Goal: Answer question/provide support: Share knowledge or assist other users

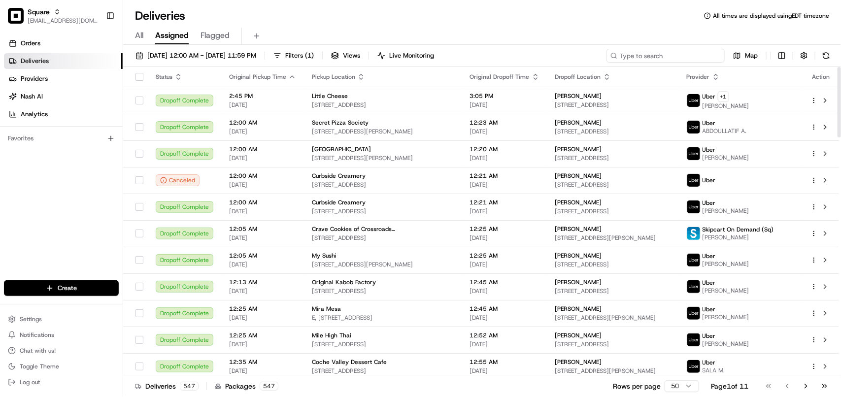
click at [532, 60] on input at bounding box center [665, 56] width 118 height 14
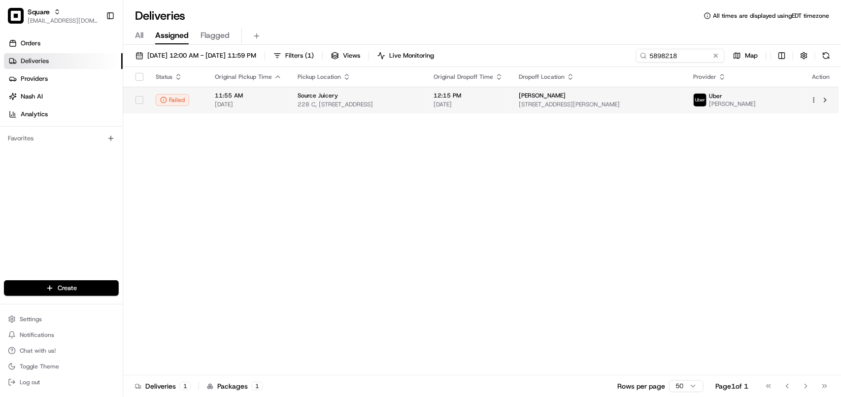
click at [503, 94] on span "12:15 PM" at bounding box center [467, 96] width 69 height 8
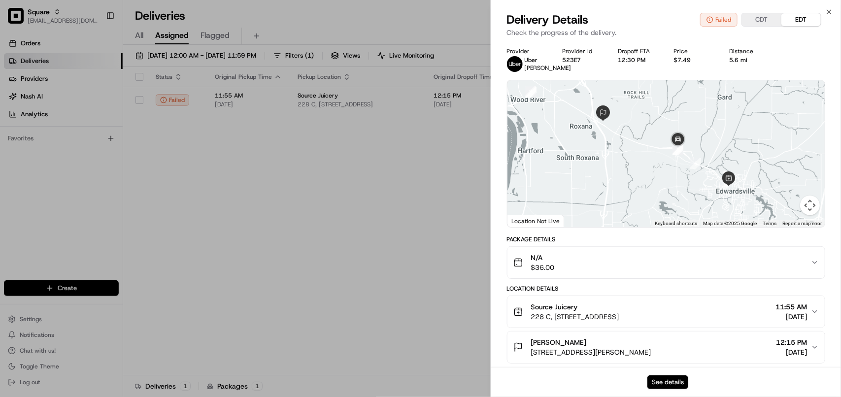
click at [532, 382] on button "See details" at bounding box center [667, 382] width 41 height 14
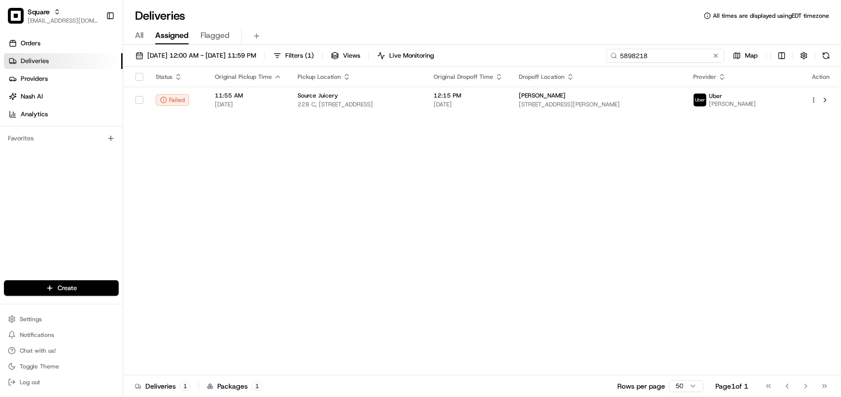
drag, startPoint x: 689, startPoint y: 59, endPoint x: 404, endPoint y: 66, distance: 284.3
click at [404, 66] on div "08/17/2025 12:00 AM - 08/17/2025 11:59 PM Filters ( 1 ) Views Live Monitoring 5…" at bounding box center [482, 58] width 718 height 18
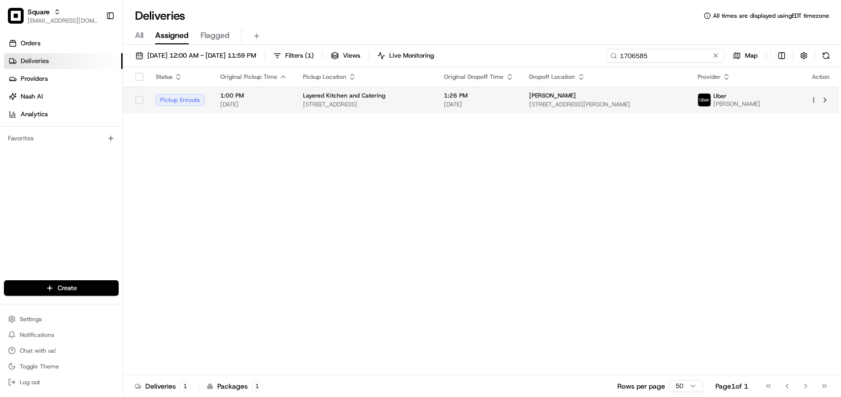
type input "1706585"
click at [429, 99] on div "Layered Kitchen and Catering" at bounding box center [366, 96] width 126 height 8
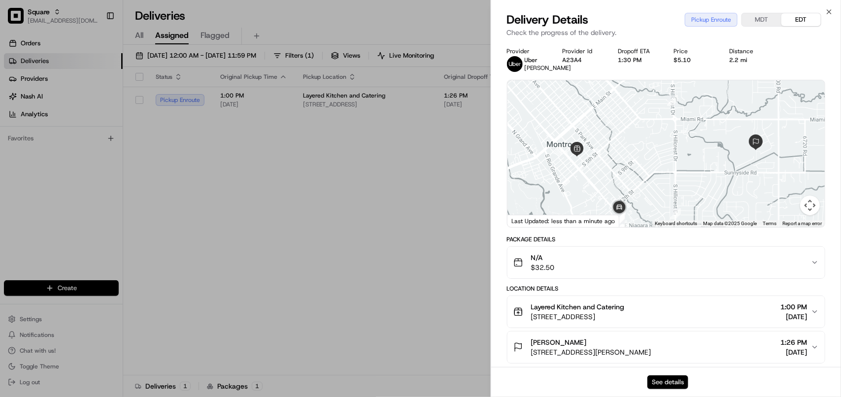
click at [532, 378] on button "See details" at bounding box center [667, 382] width 41 height 14
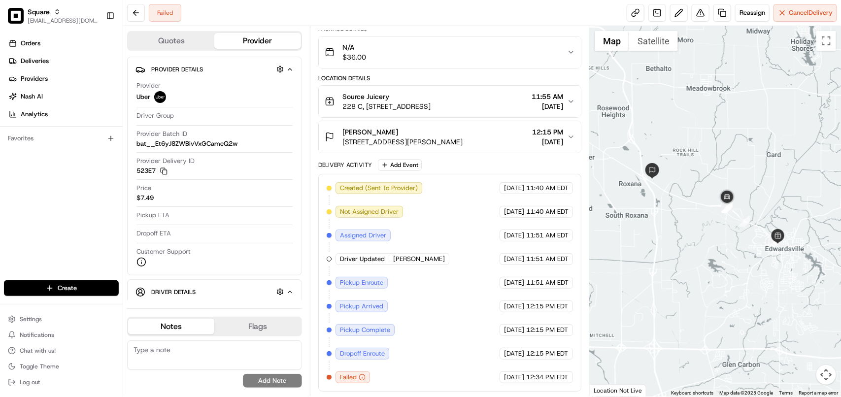
scroll to position [82, 0]
click at [485, 12] on div "Failed Reassign Cancel Delivery" at bounding box center [482, 13] width 718 height 26
click at [390, 365] on div "Reason: Vehicle issue Reason: Vehicle issue" at bounding box center [360, 362] width 71 height 21
click at [392, 364] on div "Reason: Vehicle issue Reason: Vehicle issue" at bounding box center [360, 362] width 71 height 21
click at [393, 365] on div "Reason: Vehicle issue Reason: Vehicle issue" at bounding box center [360, 362] width 71 height 21
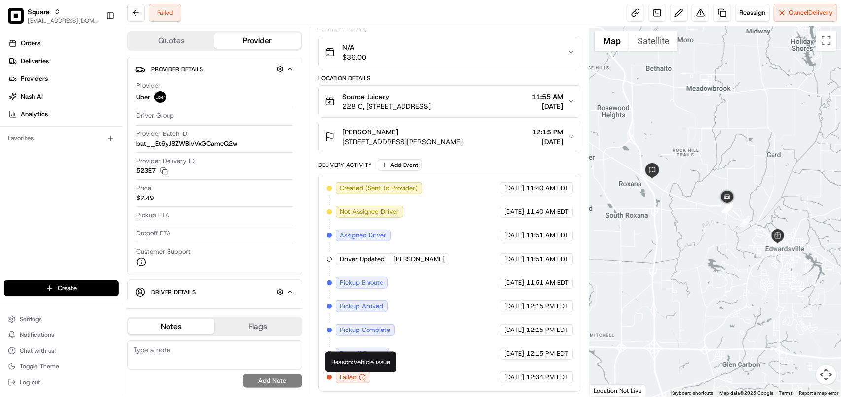
copy div "Reason: Vehicle issue"
drag, startPoint x: 395, startPoint y: 365, endPoint x: 329, endPoint y: 365, distance: 66.0
click at [329, 365] on div "Reason: Vehicle issue Reason: Vehicle issue" at bounding box center [360, 362] width 71 height 21
click at [697, 18] on button at bounding box center [701, 13] width 18 height 18
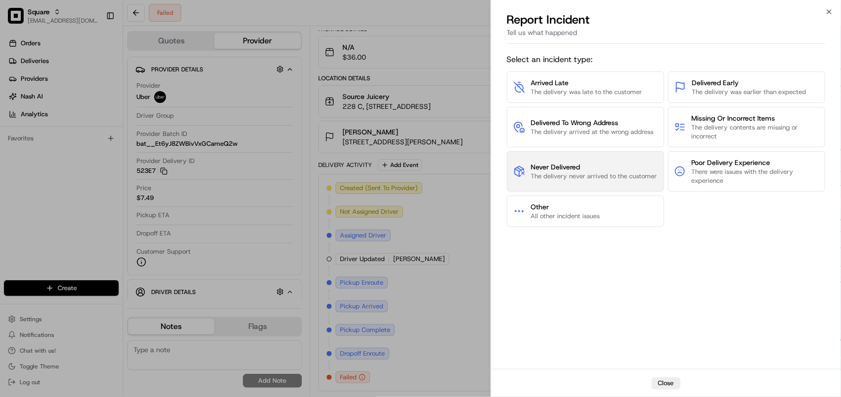
click at [568, 175] on span "The delivery never arrived to the customer" at bounding box center [594, 176] width 126 height 9
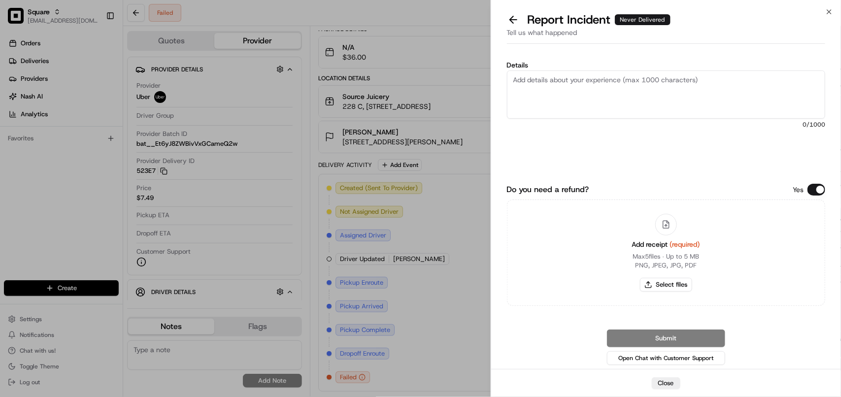
click at [595, 102] on textarea "Details" at bounding box center [666, 94] width 318 height 48
paste textarea "Reason: Vehicle issue"
type textarea "ORder never delivered, order marked as :Reason: Vehicle issue. Please refund th…"
click at [821, 190] on button "Do you need a refund?" at bounding box center [816, 190] width 18 height 12
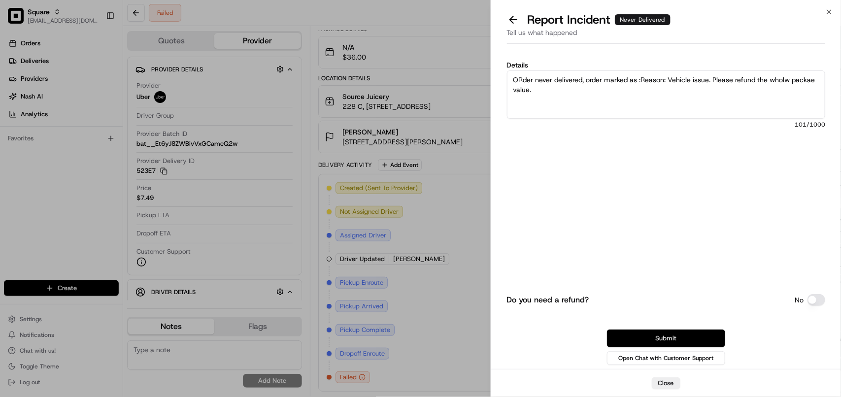
click at [697, 331] on button "Submit" at bounding box center [666, 339] width 118 height 18
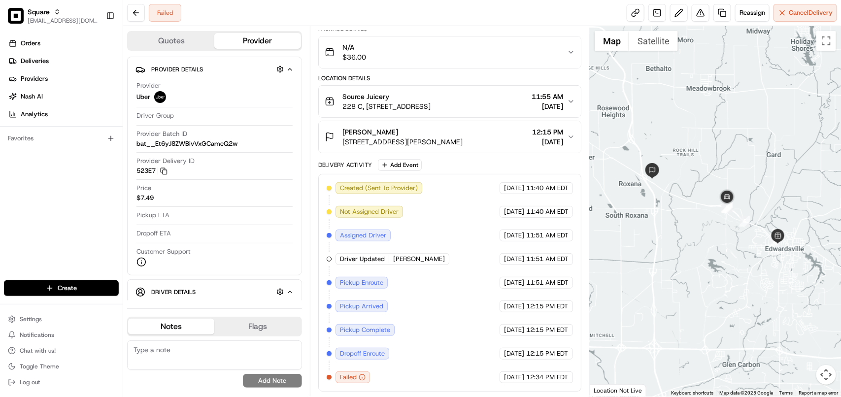
click at [240, 358] on textarea at bounding box center [214, 355] width 175 height 30
paste textarea "**Caller Information: Customer **Reason for calling: Order never deliver **Reso…"
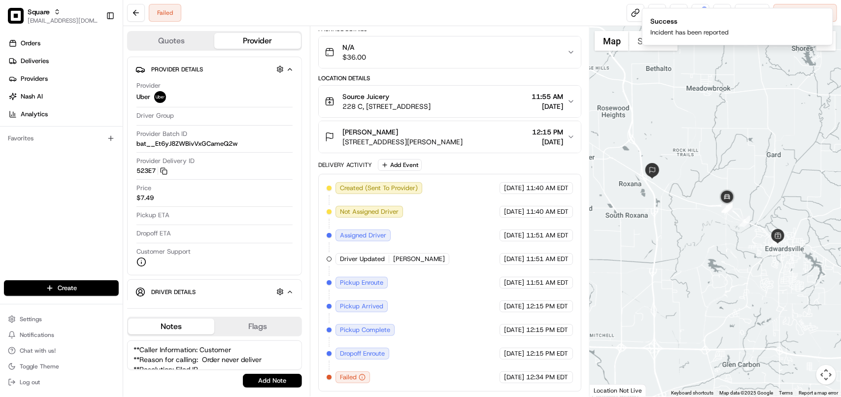
scroll to position [14, 0]
type textarea "**Caller Information: Customer **Reason for calling: Order never deliver **Reso…"
click at [260, 377] on button "Add Note" at bounding box center [272, 381] width 59 height 14
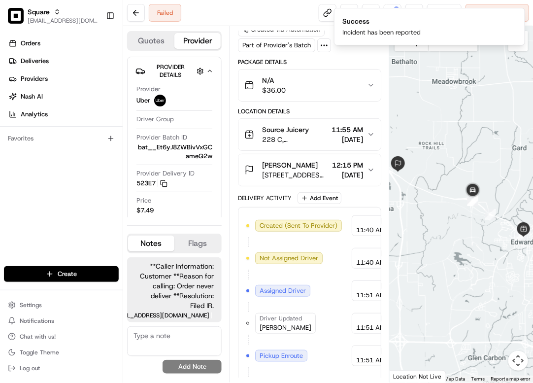
scroll to position [119, 0]
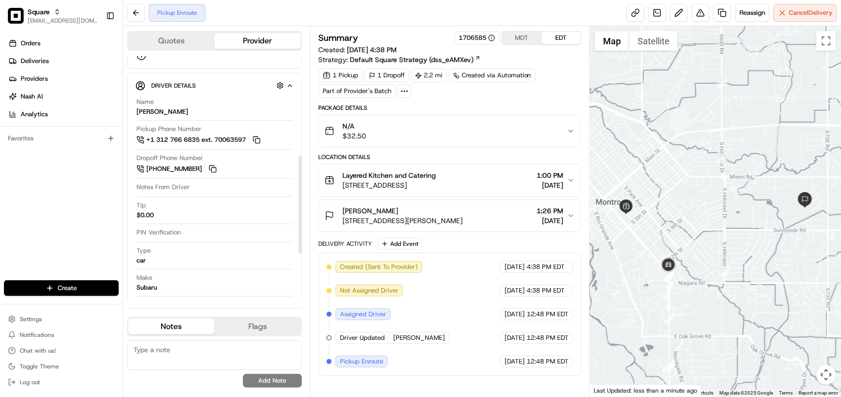
scroll to position [246, 0]
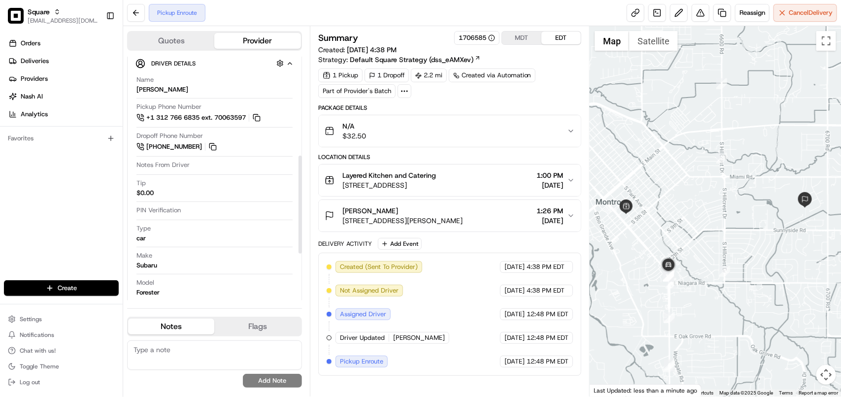
click at [242, 361] on textarea at bounding box center [214, 355] width 175 height 30
paste textarea "**Caller Information: Merchant **Reason for calling: Driver's info. **Resolutio…"
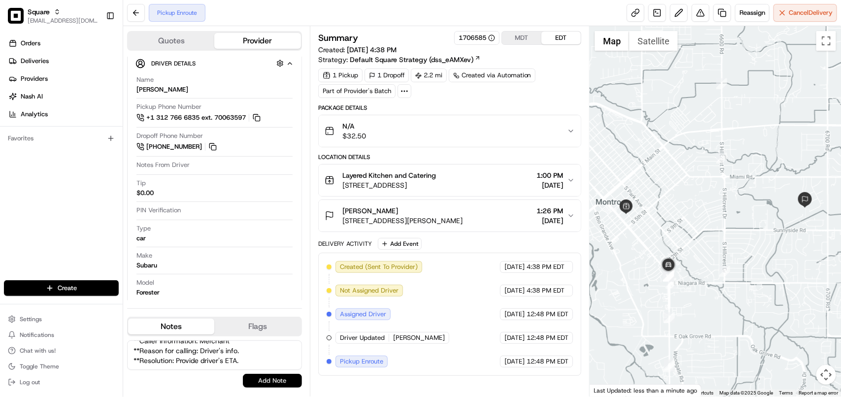
type textarea "**Caller Information: Merchant **Reason for calling: Driver's info. **Resolutio…"
click at [285, 382] on button "Add Note" at bounding box center [272, 381] width 59 height 14
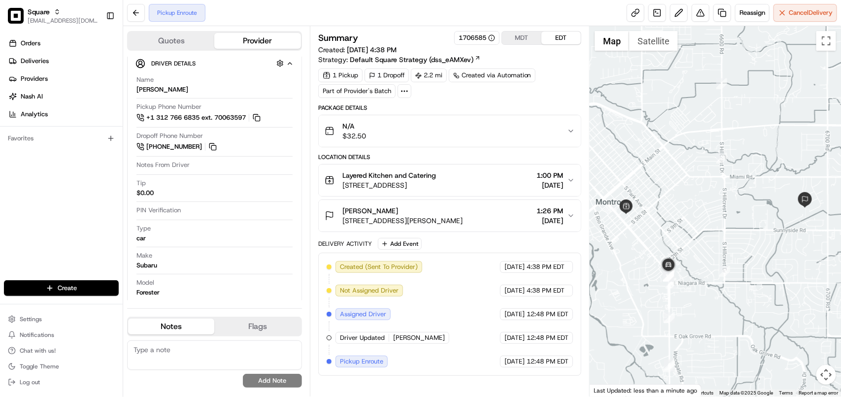
scroll to position [0, 0]
